Goal: Task Accomplishment & Management: Use online tool/utility

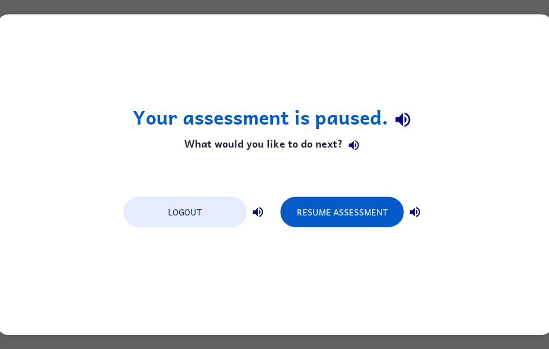
click at [221, 210] on button "Logout" at bounding box center [184, 212] width 123 height 30
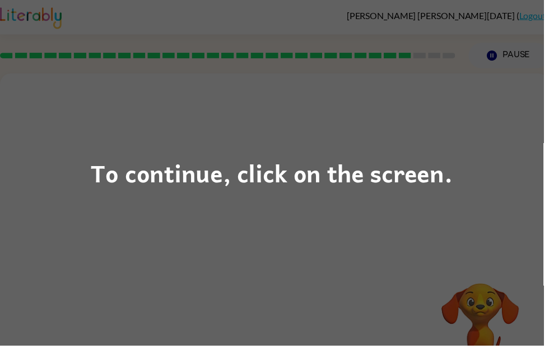
click at [157, 196] on div "To continue, click on the screen." at bounding box center [274, 174] width 549 height 349
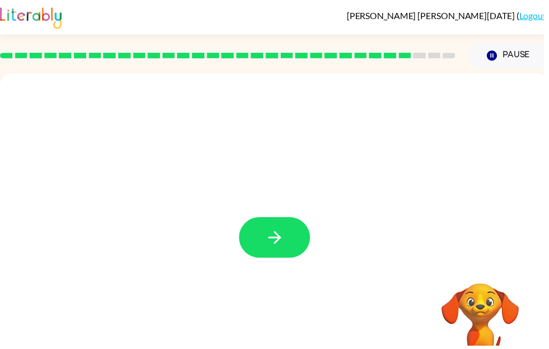
click at [258, 228] on button "button" at bounding box center [278, 239] width 72 height 41
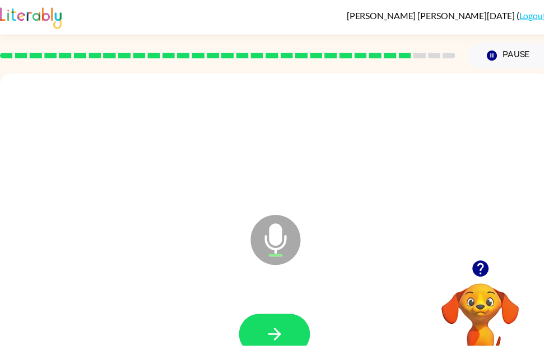
click at [295, 338] on button "button" at bounding box center [278, 337] width 72 height 41
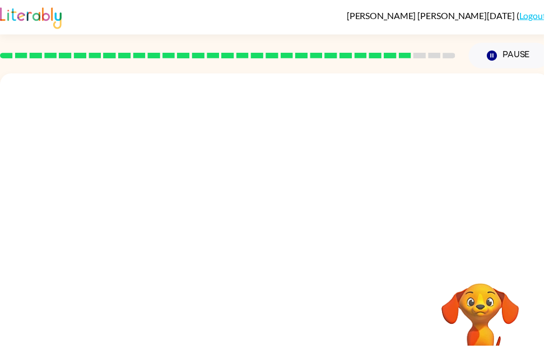
click at [512, 50] on button "Pause Pause" at bounding box center [514, 56] width 81 height 26
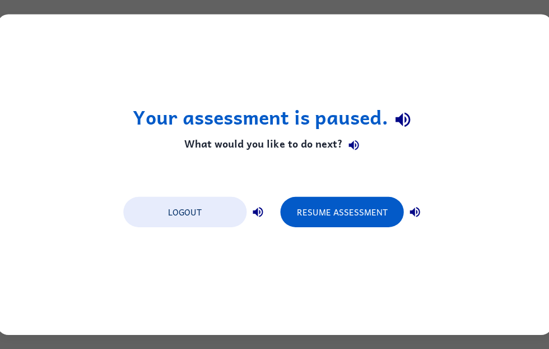
click at [330, 199] on button "Resume Assessment" at bounding box center [341, 212] width 123 height 30
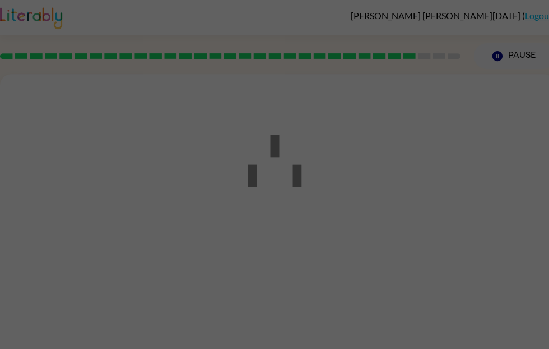
scroll to position [1, 0]
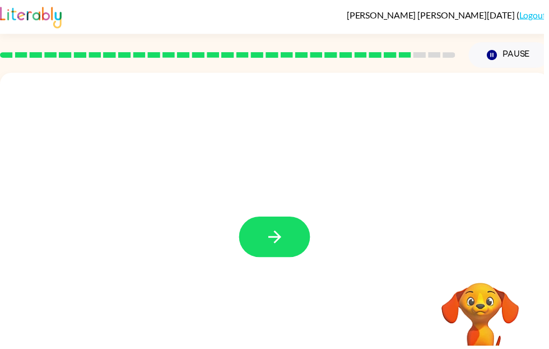
click at [285, 243] on icon "button" at bounding box center [278, 239] width 20 height 20
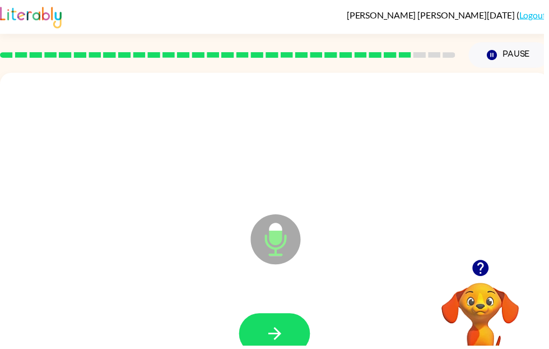
click at [284, 327] on icon "button" at bounding box center [278, 337] width 20 height 20
click at [283, 328] on icon "button" at bounding box center [278, 337] width 20 height 20
click at [488, 270] on icon "button" at bounding box center [486, 271] width 20 height 20
click at [268, 333] on icon "button" at bounding box center [278, 337] width 20 height 20
click at [292, 327] on button "button" at bounding box center [278, 336] width 72 height 41
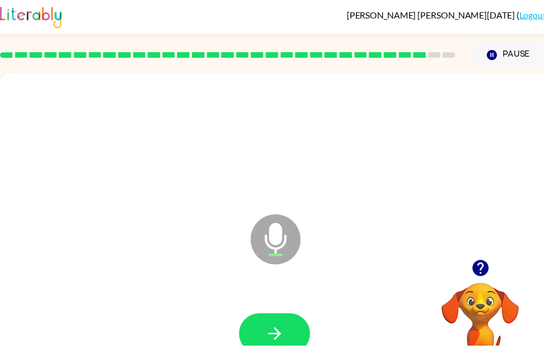
click at [269, 327] on icon "button" at bounding box center [278, 337] width 20 height 20
click at [483, 269] on icon "button" at bounding box center [485, 270] width 16 height 16
click at [272, 335] on icon "button" at bounding box center [278, 337] width 20 height 20
click at [284, 345] on icon "button" at bounding box center [278, 337] width 20 height 20
click at [489, 275] on icon "button" at bounding box center [485, 270] width 16 height 16
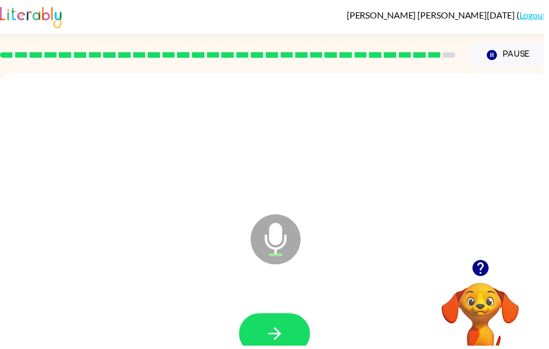
click at [281, 336] on icon "button" at bounding box center [277, 336] width 13 height 13
